Goal: Task Accomplishment & Management: Manage account settings

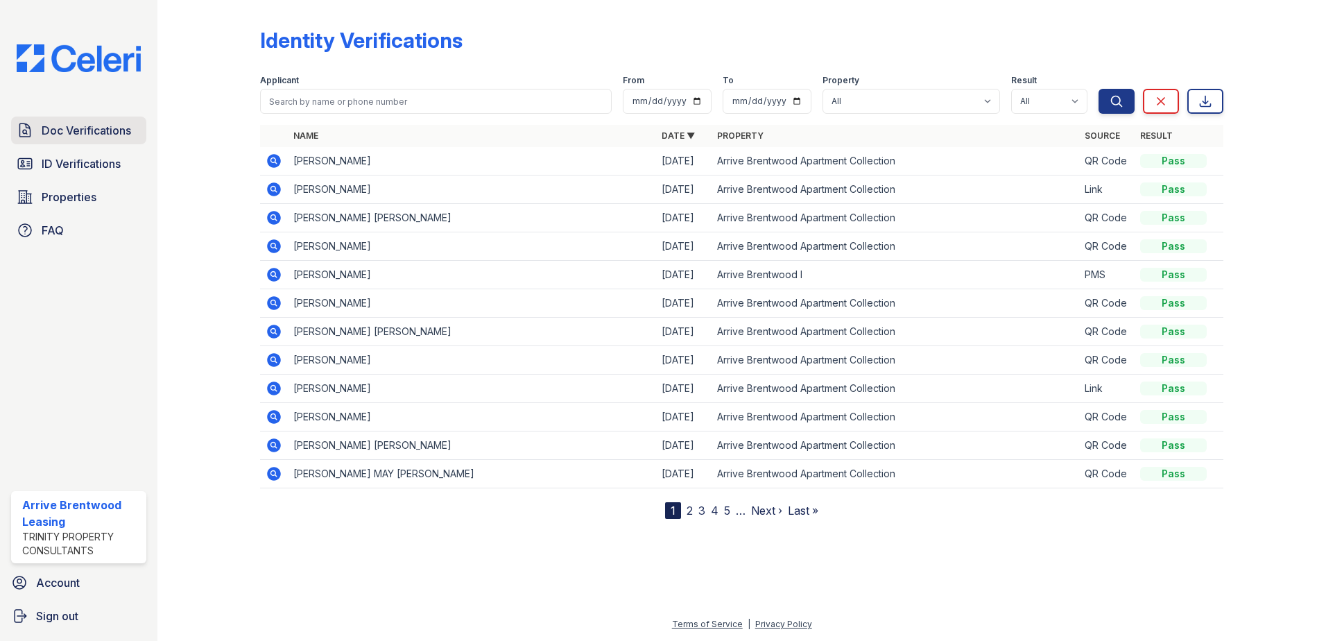
click at [90, 128] on span "Doc Verifications" at bounding box center [86, 130] width 89 height 17
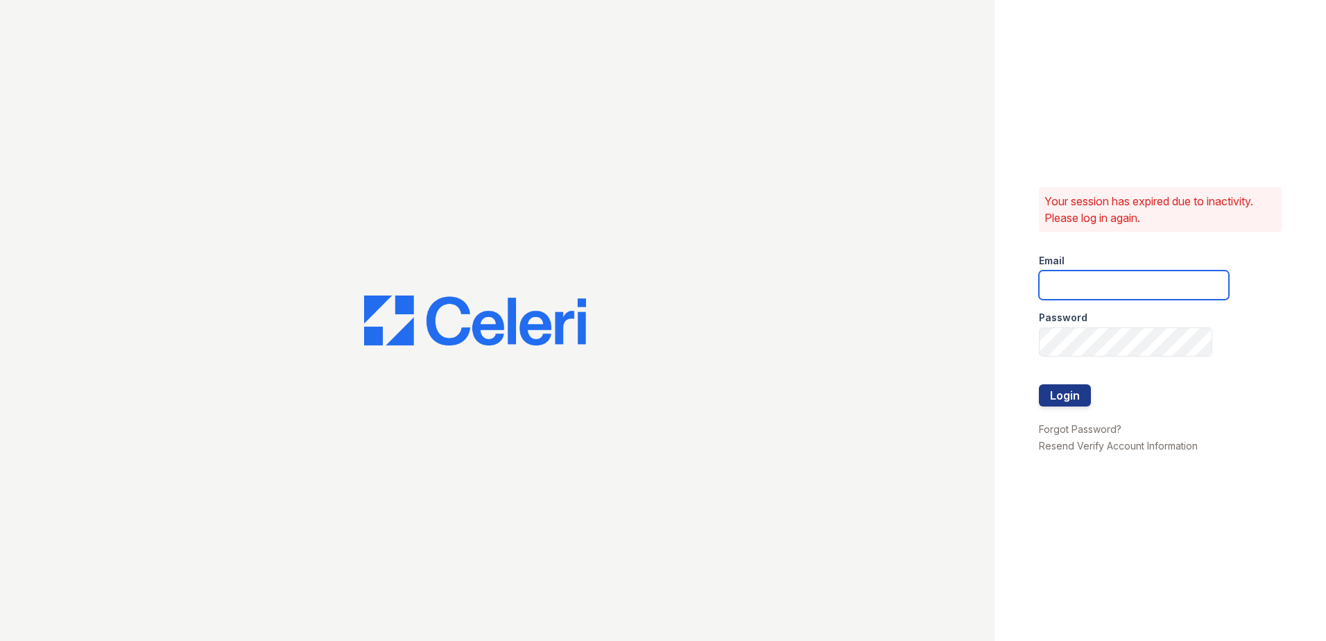
type input "arrivebrentwood@trinity-pm.com"
drag, startPoint x: 1056, startPoint y: 385, endPoint x: 1055, endPoint y: 392, distance: 7.1
click at [1055, 392] on form "Email arrivebrentwood@trinity-pm.com Password Login" at bounding box center [1134, 332] width 190 height 178
click at [1054, 393] on button "Login" at bounding box center [1065, 395] width 52 height 22
